Goal: Information Seeking & Learning: Learn about a topic

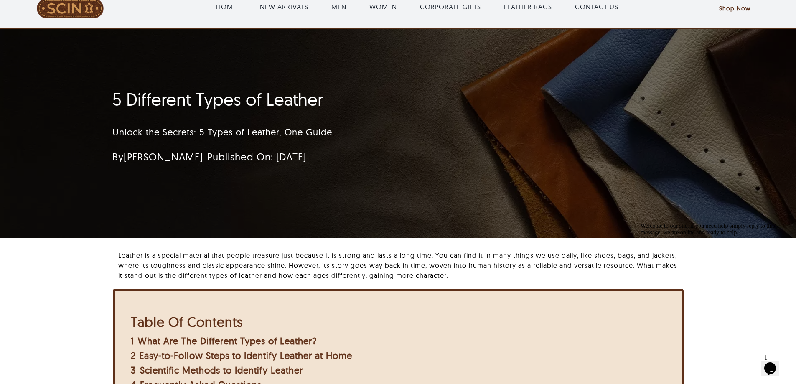
scroll to position [42, 0]
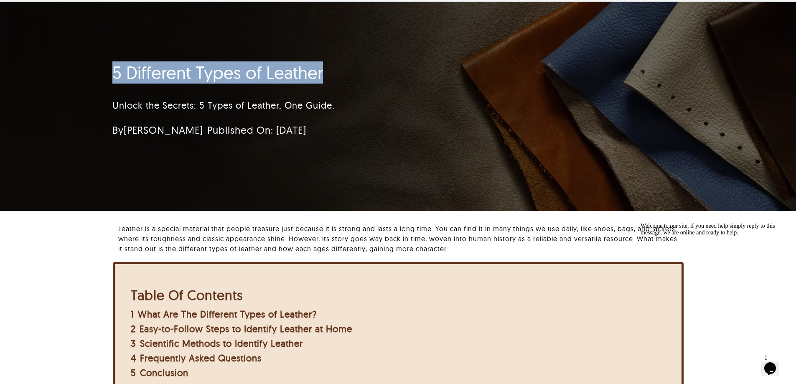
drag, startPoint x: 127, startPoint y: 72, endPoint x: 332, endPoint y: 65, distance: 205.2
click at [332, 65] on h1 "5 Different Types of Leather" at bounding box center [348, 72] width 472 height 21
copy h1 "5 Different Types of Leather"
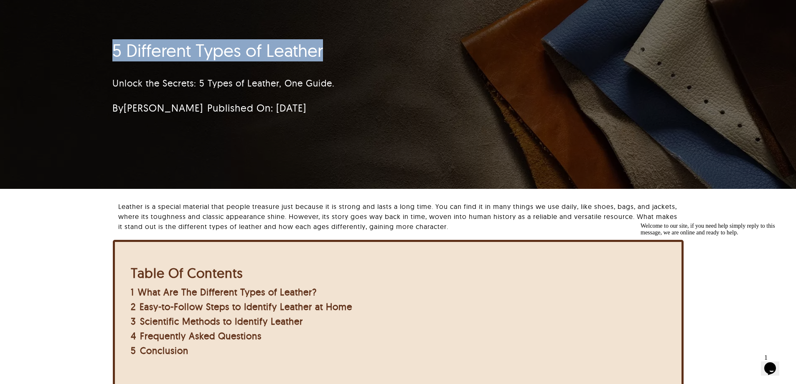
scroll to position [84, 0]
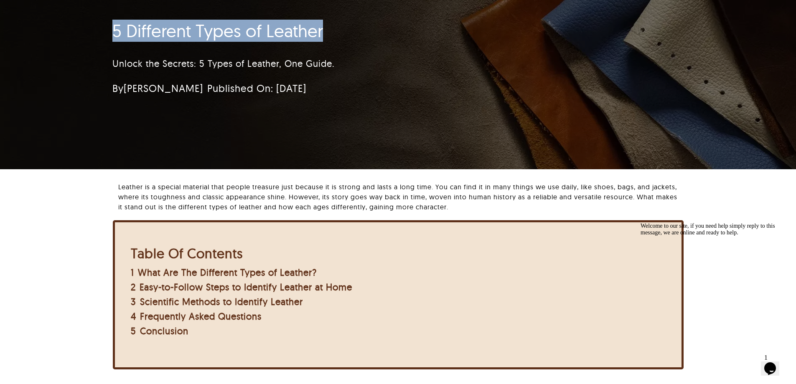
drag, startPoint x: 113, startPoint y: 88, endPoint x: 322, endPoint y: 86, distance: 209.3
click at [322, 86] on div "By [PERSON_NAME] Published On: [DATE]" at bounding box center [311, 88] width 398 height 17
copy div "By [PERSON_NAME] Published On: [DATE]"
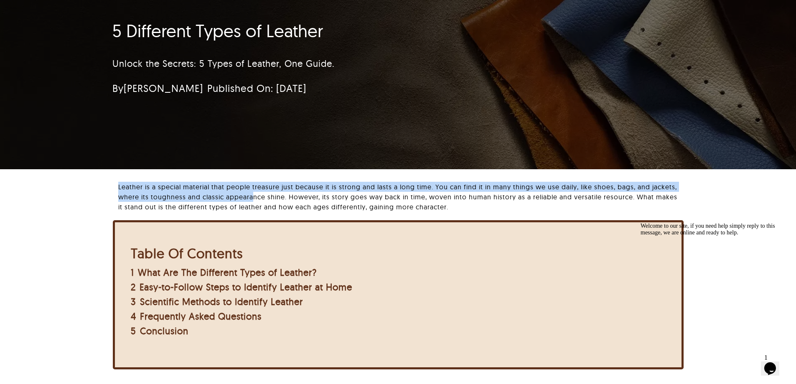
drag, startPoint x: 119, startPoint y: 187, endPoint x: 251, endPoint y: 198, distance: 132.4
click at [251, 198] on p "Leather is a special material that people treasure just because it is strong an…" at bounding box center [400, 197] width 565 height 30
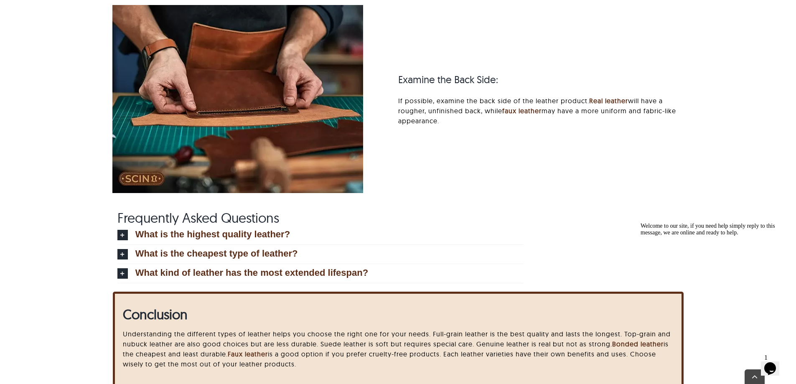
scroll to position [3718, 0]
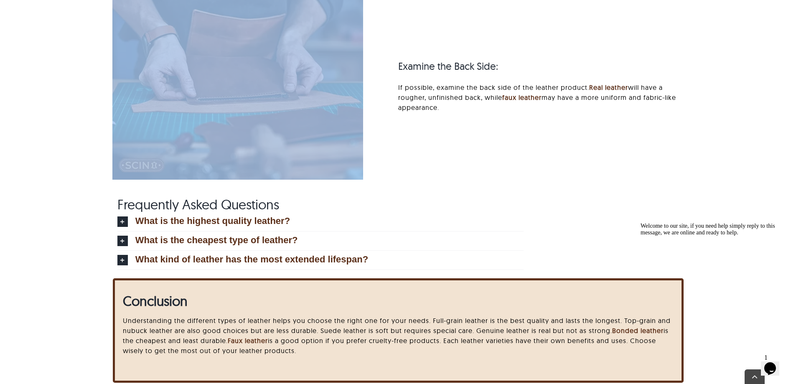
click at [448, 108] on p "If possible, examine the back side of the leather product. Real leather will ha…" at bounding box center [540, 97] width 285 height 30
copy div "Leather is a special material that people treasure just because it is strong an…"
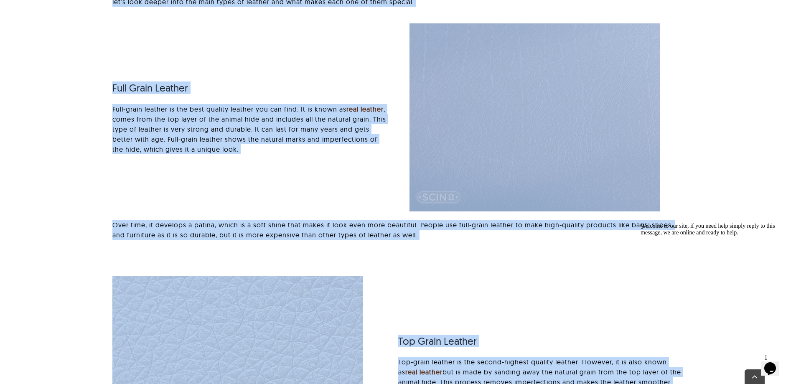
scroll to position [585, 0]
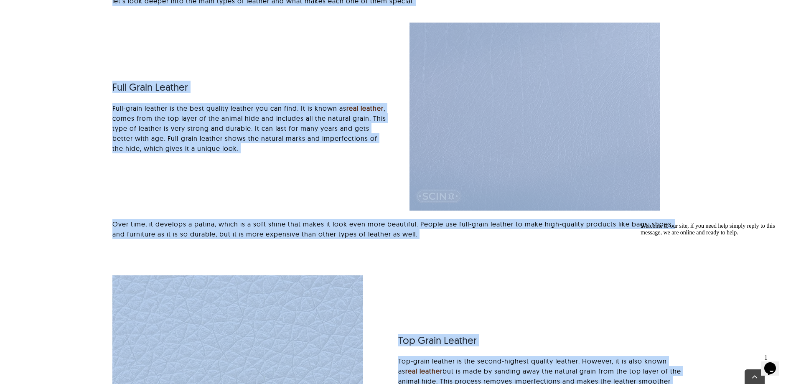
click at [340, 165] on div "What Are The Different Types of Leather? Leather is a popular material used in …" at bounding box center [398, 97] width 594 height 316
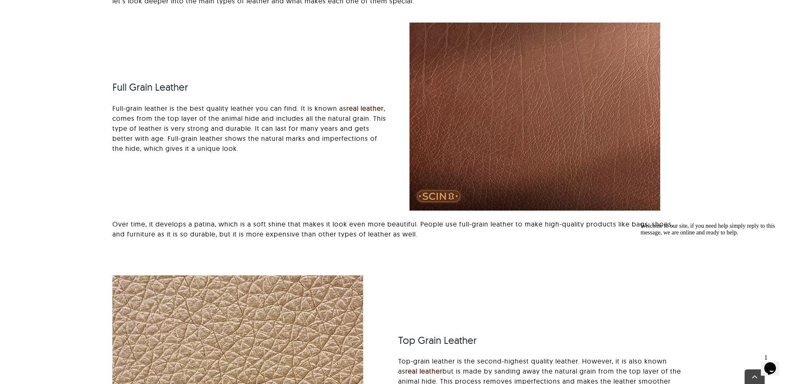
drag, startPoint x: 509, startPoint y: 117, endPoint x: 253, endPoint y: 133, distance: 256.5
click at [253, 133] on p "Full-grain leather is the best quality leather you can find. It is known as rea…" at bounding box center [249, 128] width 274 height 50
drag, startPoint x: 113, startPoint y: 87, endPoint x: 196, endPoint y: 85, distance: 83.1
click at [196, 85] on h3 "Full Grain Leather" at bounding box center [249, 87] width 274 height 12
copy h3 "Full Grain Leather"
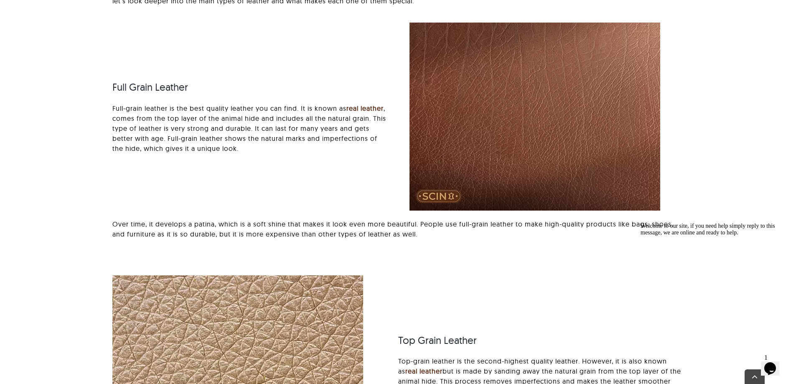
click at [235, 117] on p "Full-grain leather is the best quality leather you can find. It is known as rea…" at bounding box center [249, 128] width 274 height 50
click at [302, 137] on p "Full-grain leather is the best quality leather you can find. It is known as rea…" at bounding box center [249, 128] width 274 height 50
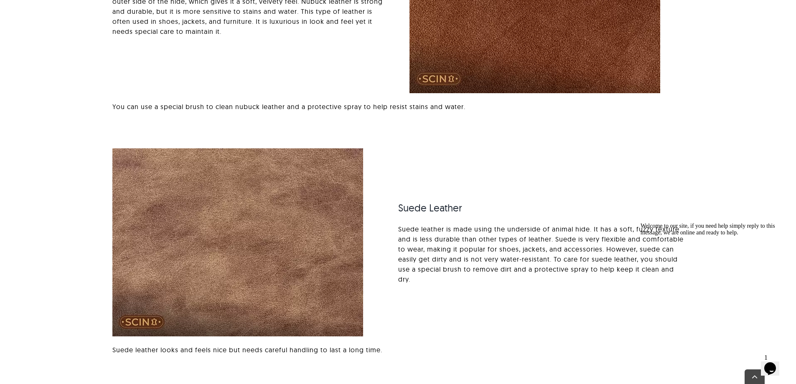
scroll to position [1211, 0]
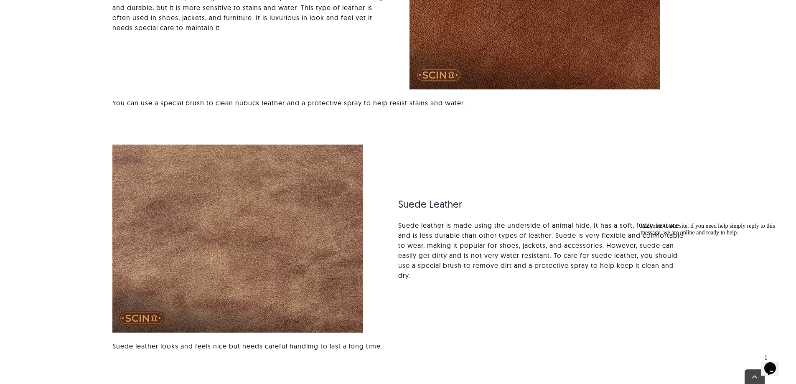
drag, startPoint x: 286, startPoint y: 236, endPoint x: 416, endPoint y: 244, distance: 129.7
click at [416, 244] on p "Suede leather is made using the underside of animal hide. It has a soft, fuzzy …" at bounding box center [540, 250] width 285 height 60
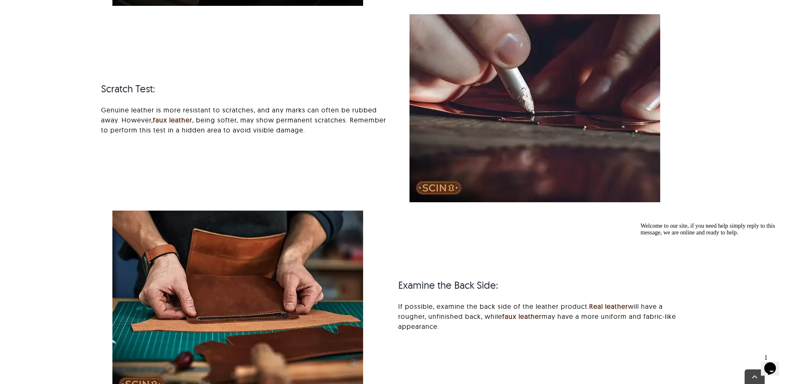
scroll to position [3634, 0]
